Goal: Transaction & Acquisition: Subscribe to service/newsletter

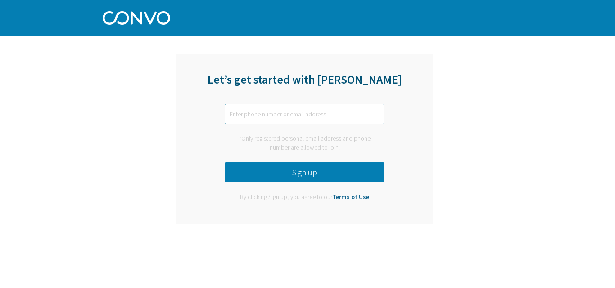
click at [349, 110] on input "text" at bounding box center [305, 114] width 160 height 20
click at [349, 110] on input "09" at bounding box center [305, 114] width 160 height 20
click at [314, 167] on button "Sign up" at bounding box center [305, 172] width 160 height 20
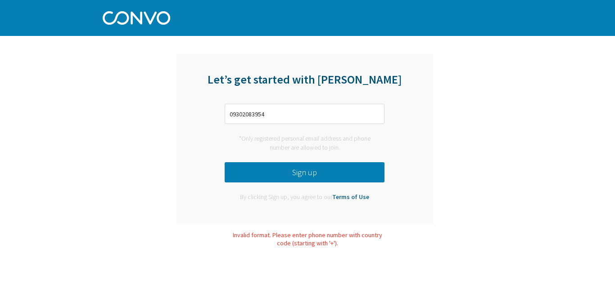
click at [314, 165] on button "Sign up" at bounding box center [305, 172] width 160 height 20
click at [289, 105] on div "Let’s get started with [PERSON_NAME] 09302083954 *Only registered personal emai…" at bounding box center [304, 139] width 257 height 171
click at [289, 107] on input "09302083954" at bounding box center [305, 114] width 160 height 20
type input "0"
click at [308, 110] on input "mikee acu" at bounding box center [305, 114] width 160 height 20
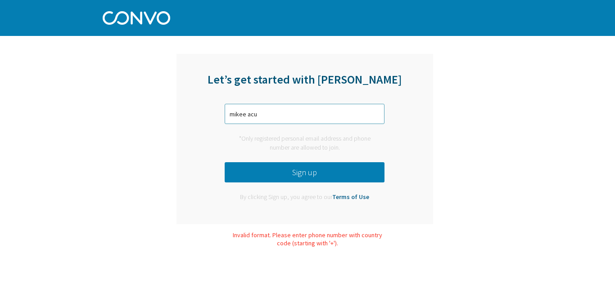
click at [308, 111] on input "mikee acu" at bounding box center [305, 114] width 160 height 20
click at [287, 166] on button "Sign up" at bounding box center [305, 172] width 160 height 20
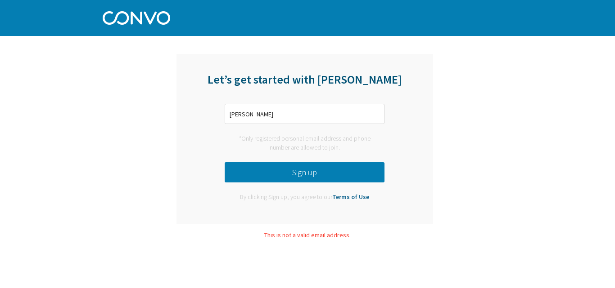
click at [287, 166] on button "Sign up" at bounding box center [305, 172] width 160 height 20
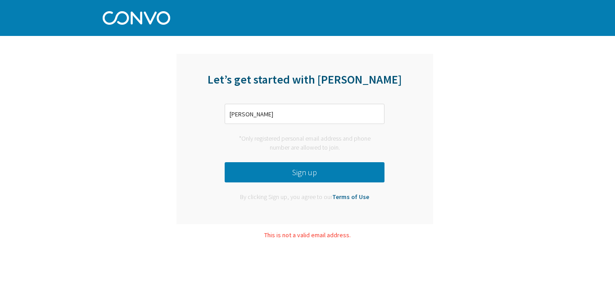
click at [293, 103] on div "Let’s get started with [PERSON_NAME] [PERSON_NAME] *Only registered personal em…" at bounding box center [304, 139] width 257 height 171
click at [297, 119] on div "Let’s get started with [PERSON_NAME] [PERSON_NAME] *Only registered personal em…" at bounding box center [304, 139] width 257 height 171
click at [297, 119] on input "[PERSON_NAME]" at bounding box center [305, 114] width 160 height 20
type input "m"
